Goal: Task Accomplishment & Management: Use online tool/utility

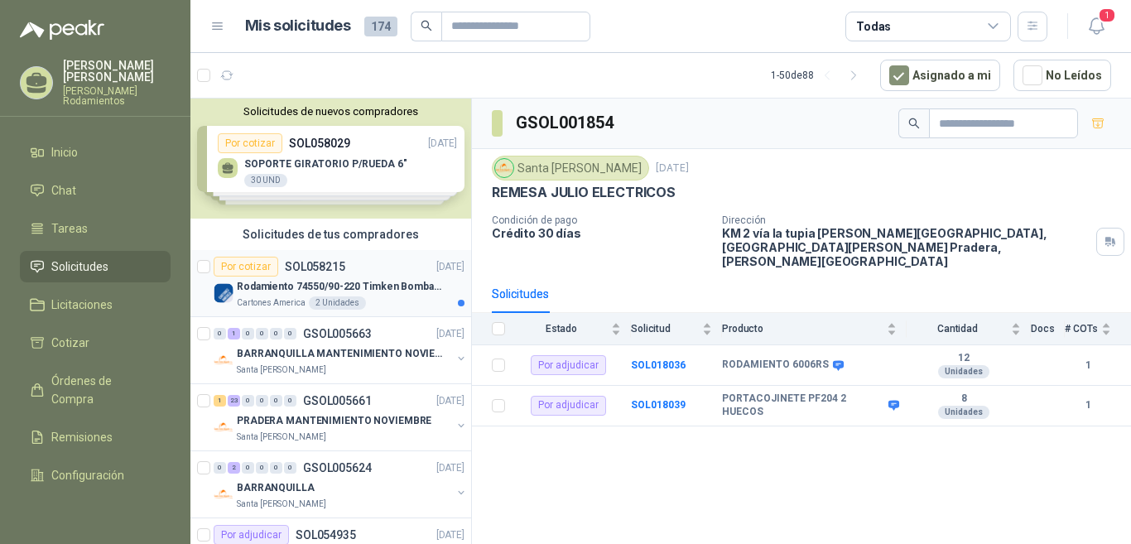
click at [331, 262] on p "SOL058215" at bounding box center [315, 267] width 60 height 12
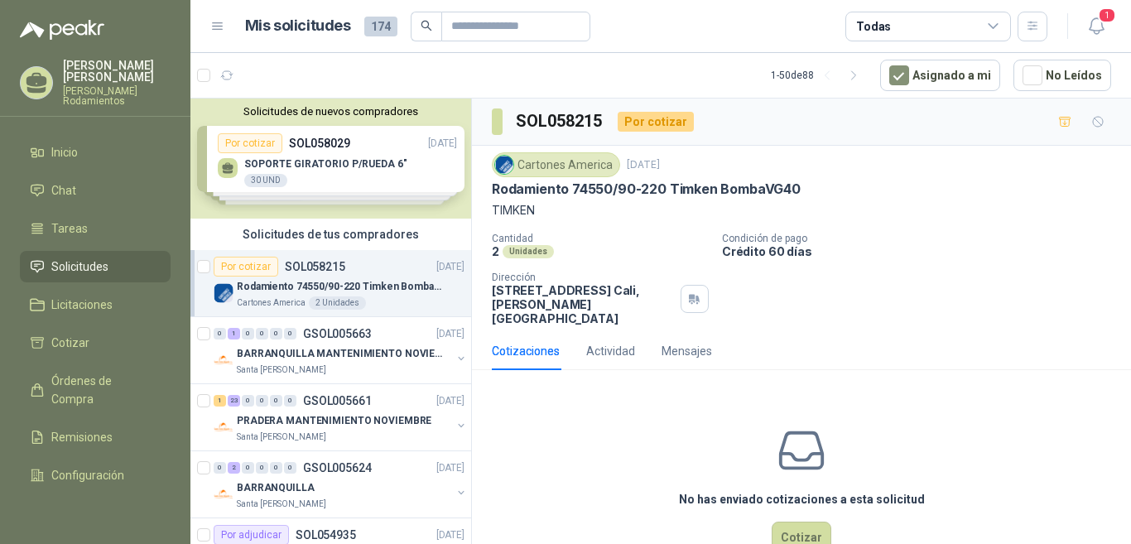
scroll to position [31, 0]
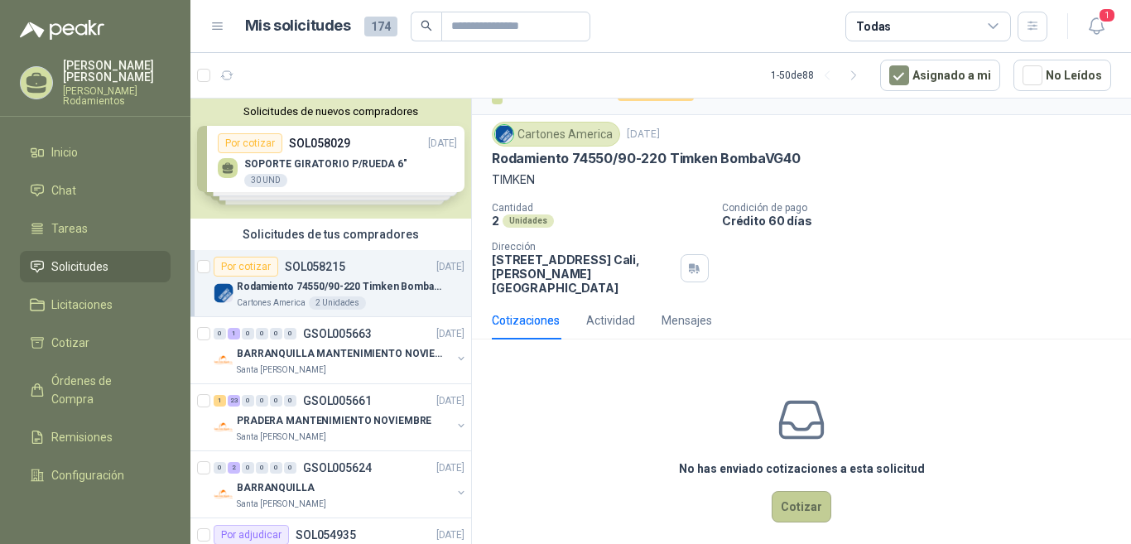
click at [793, 501] on button "Cotizar" at bounding box center [802, 506] width 60 height 31
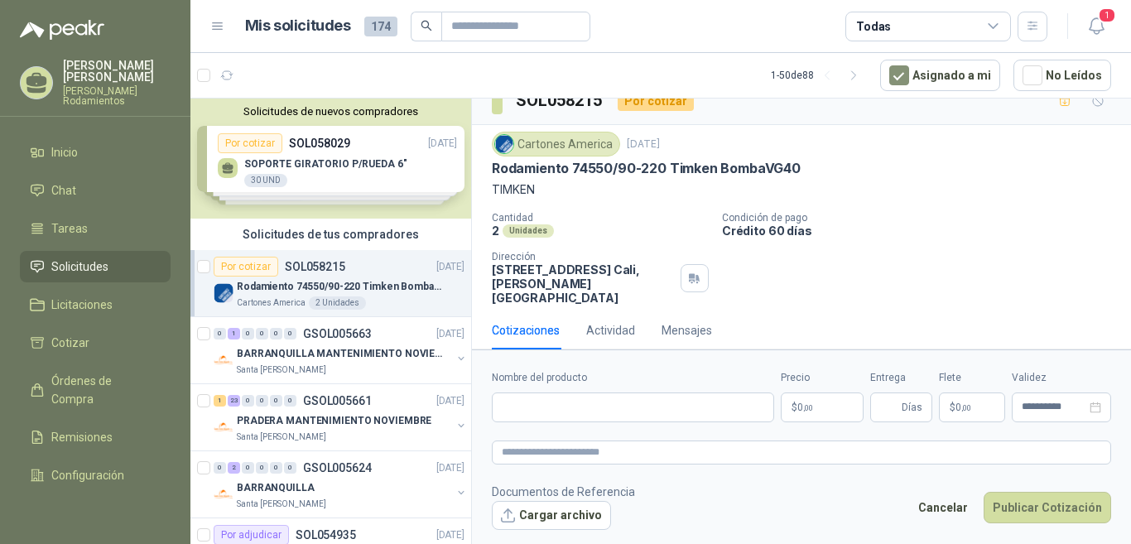
scroll to position [20, 0]
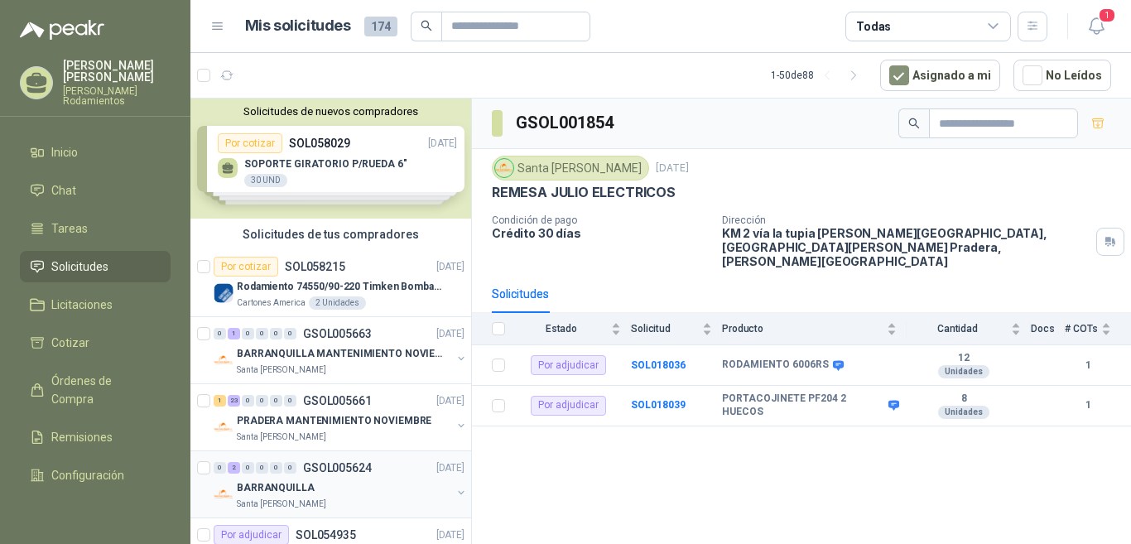
click at [340, 465] on p "GSOL005624" at bounding box center [337, 468] width 69 height 12
